Goal: Ask a question

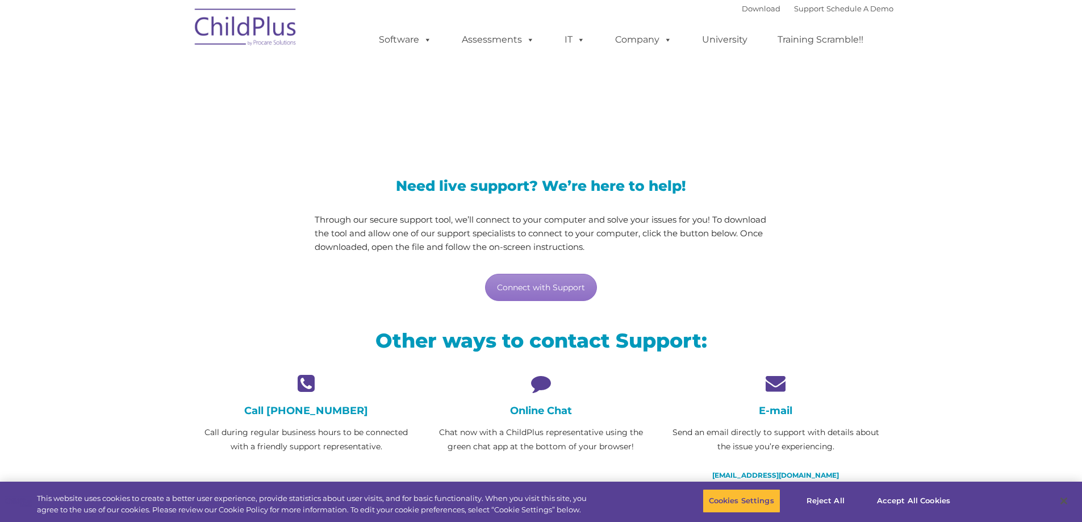
click at [542, 385] on icon at bounding box center [540, 383] width 217 height 20
click at [541, 413] on h4 "Online Chat" at bounding box center [540, 410] width 217 height 12
click at [543, 379] on icon at bounding box center [540, 383] width 217 height 20
click at [555, 411] on h4 "Online Chat" at bounding box center [540, 410] width 217 height 12
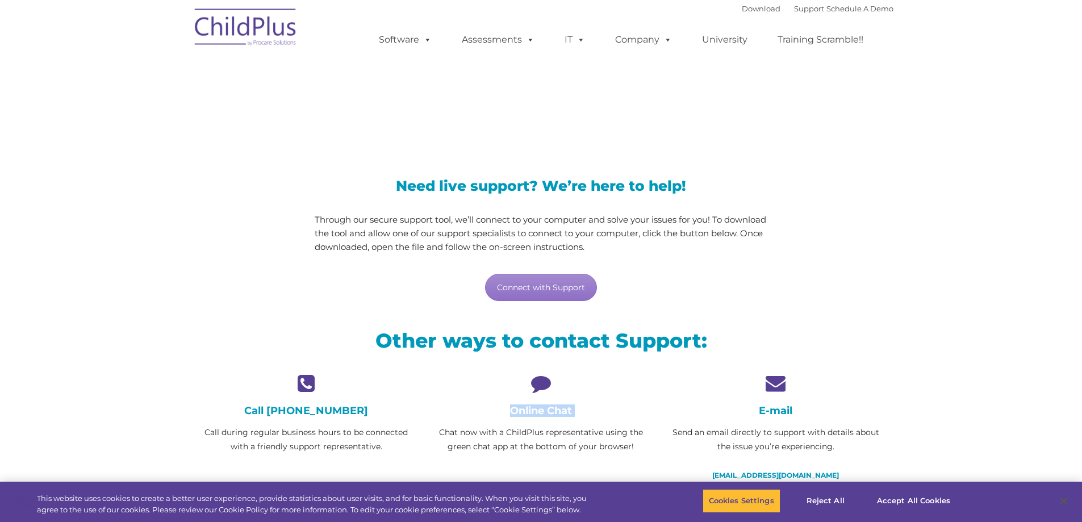
click at [555, 411] on h4 "Online Chat" at bounding box center [540, 410] width 217 height 12
click at [587, 428] on p "Chat now with a ChildPlus representative using the green chat app at the bottom…" at bounding box center [540, 439] width 217 height 28
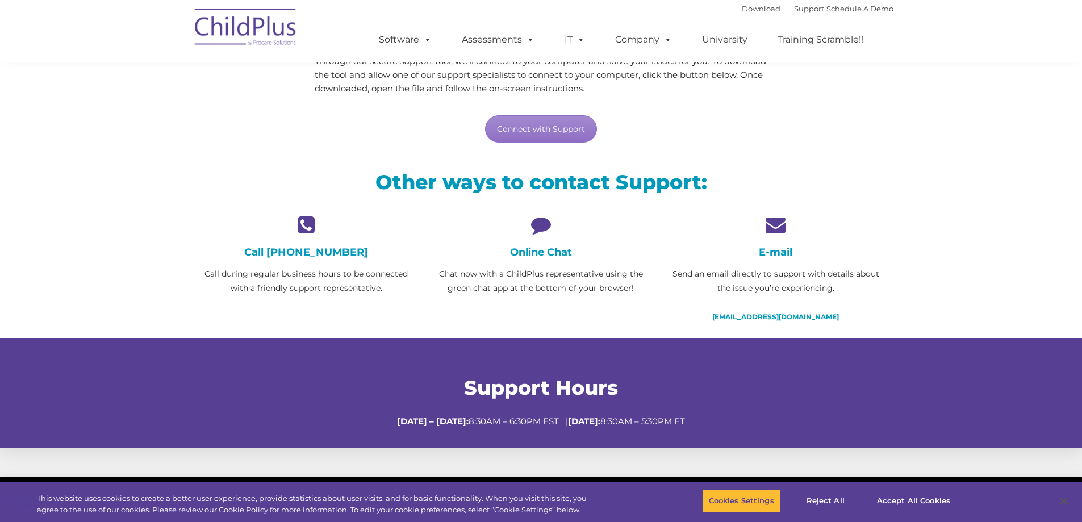
scroll to position [157, 0]
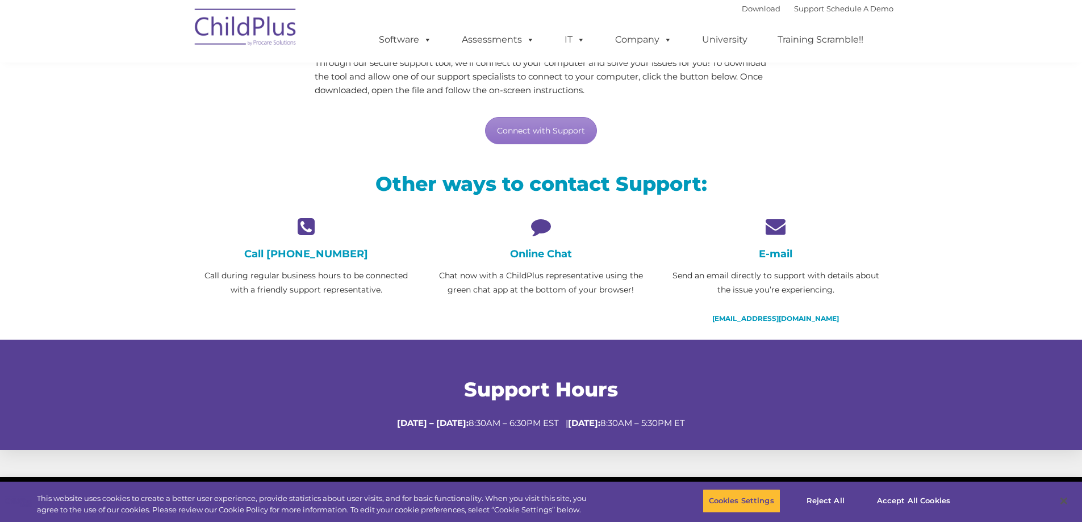
click at [570, 245] on div "Online Chat Chat now with a ChildPlus representative using the green chat app a…" at bounding box center [540, 256] width 217 height 81
click at [555, 127] on link "Connect with Support" at bounding box center [541, 130] width 112 height 27
click at [529, 237] on div "Online Chat Chat now with a ChildPlus representative using the green chat app a…" at bounding box center [540, 256] width 217 height 81
click at [537, 258] on h4 "Online Chat" at bounding box center [540, 254] width 217 height 12
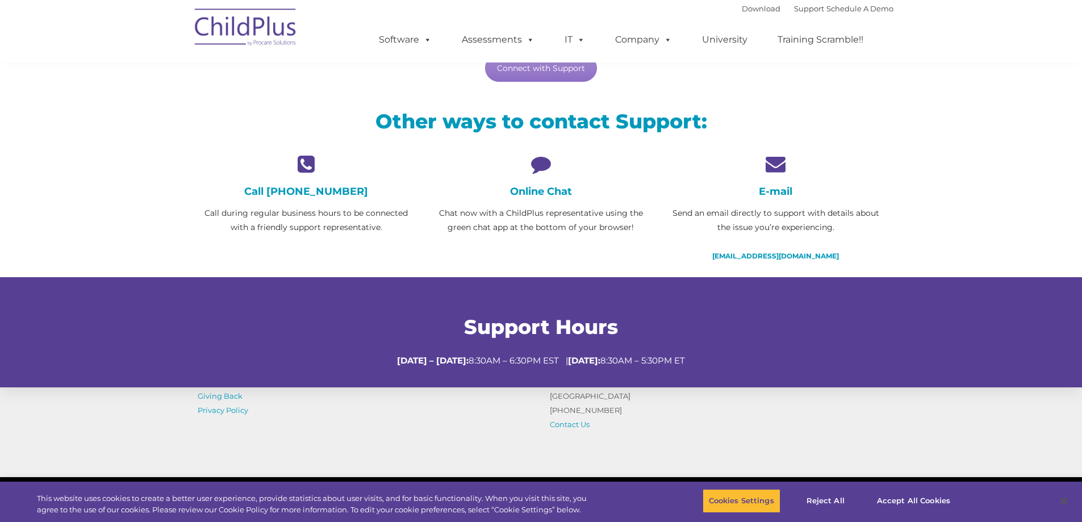
scroll to position [0, 0]
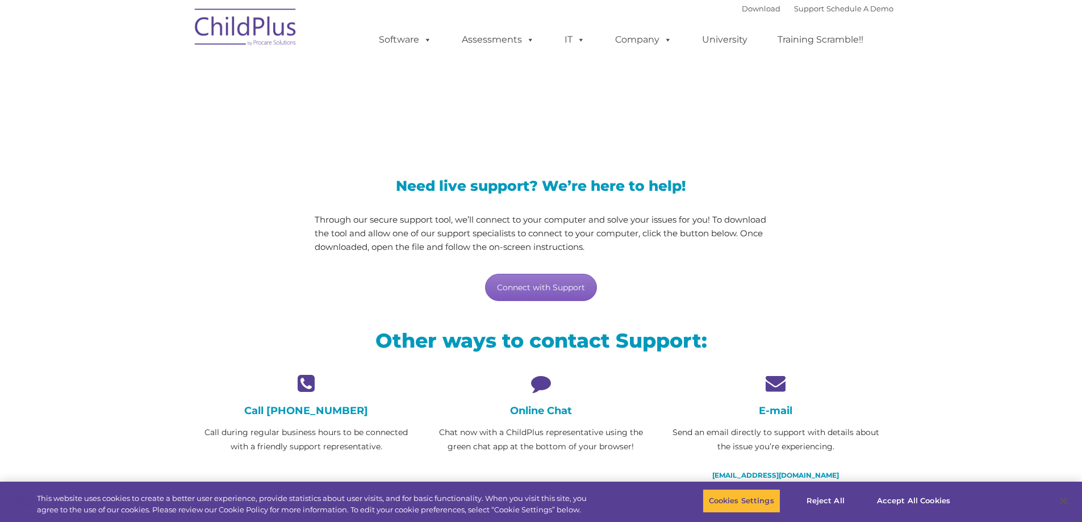
click at [573, 299] on link "Connect with Support" at bounding box center [541, 287] width 112 height 27
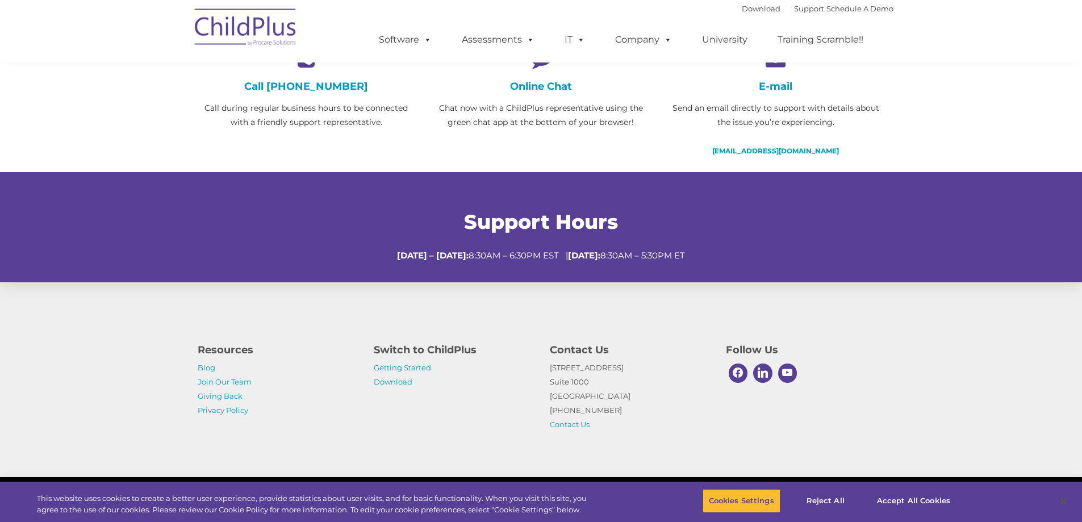
scroll to position [327, 0]
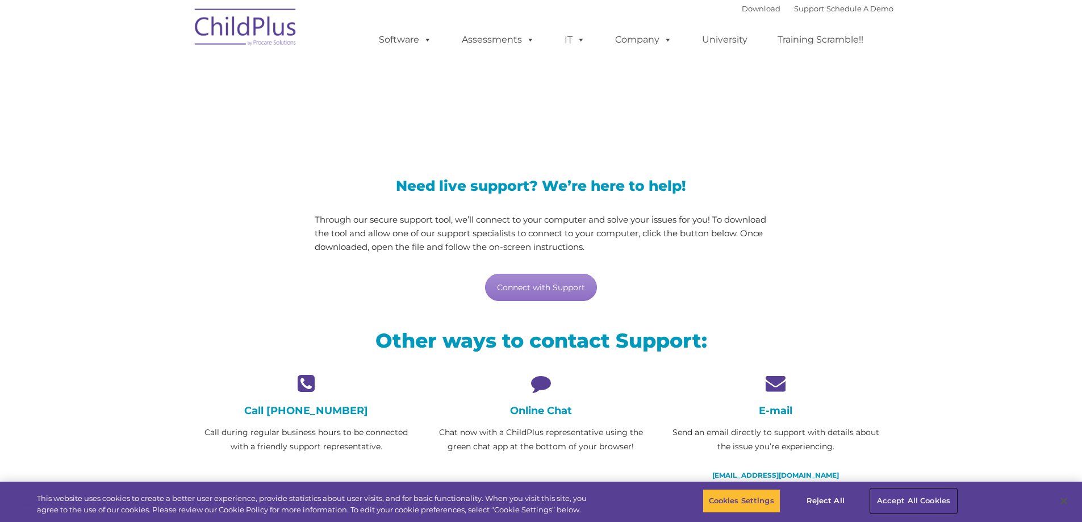
click at [911, 503] on button "Accept All Cookies" at bounding box center [914, 501] width 86 height 24
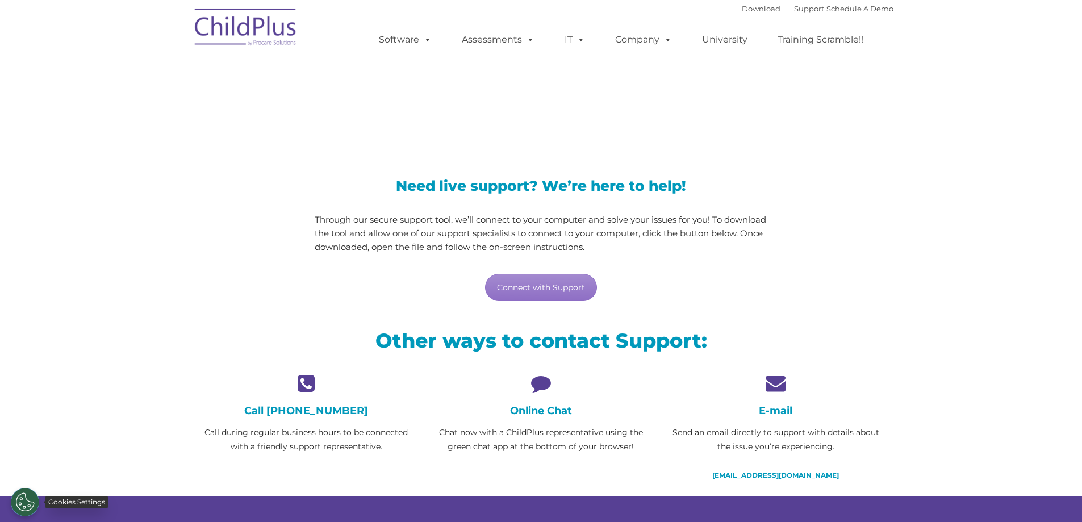
click at [16, 504] on button "Cookies Settings" at bounding box center [25, 502] width 28 height 28
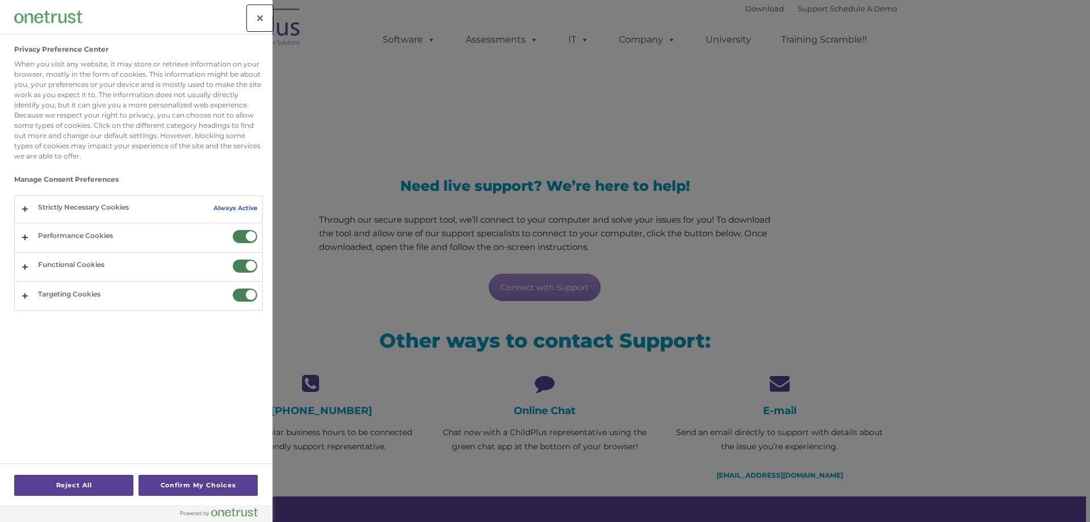
click at [264, 16] on button "Close" at bounding box center [260, 18] width 25 height 25
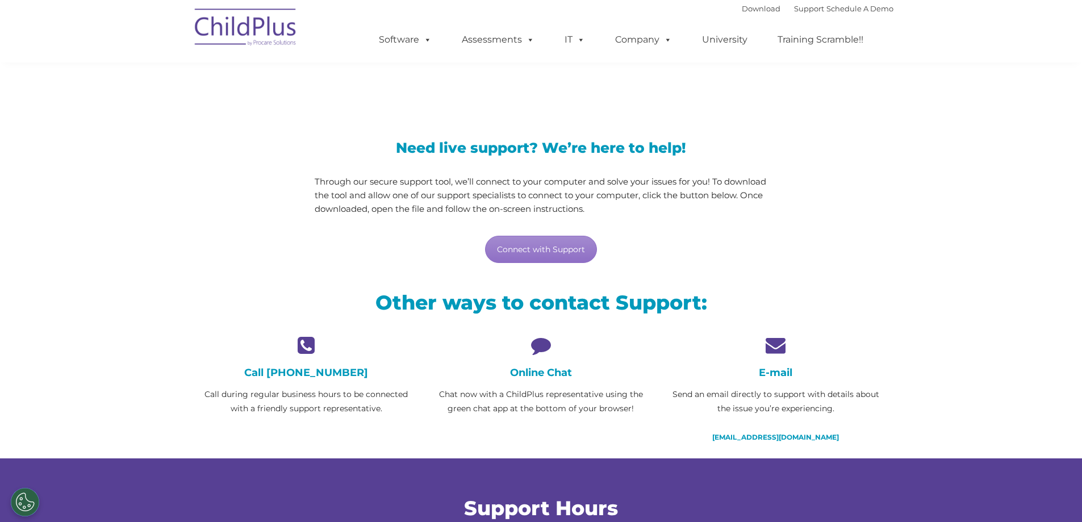
scroll to position [57, 0]
